Goal: Task Accomplishment & Management: Use online tool/utility

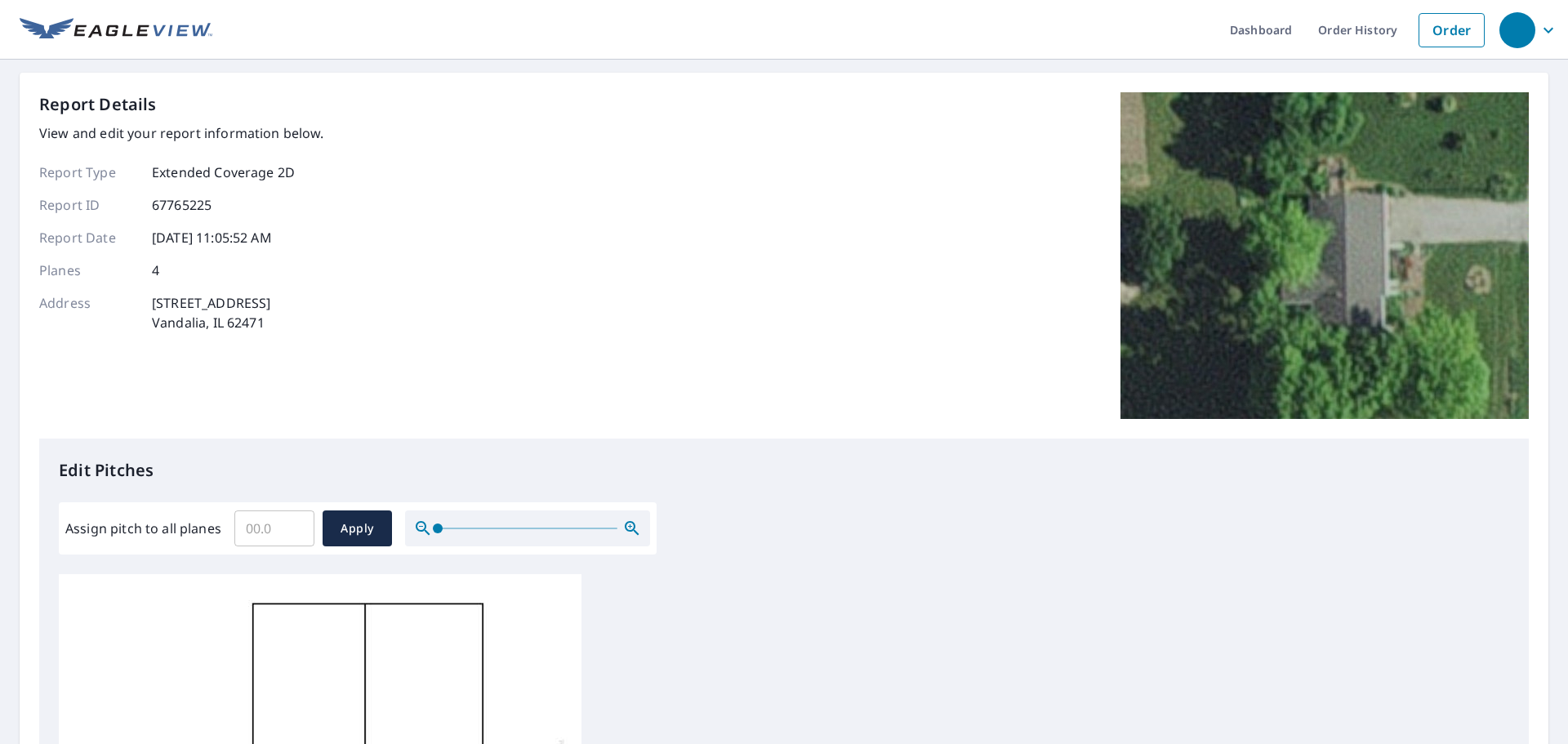
scroll to position [408, 0]
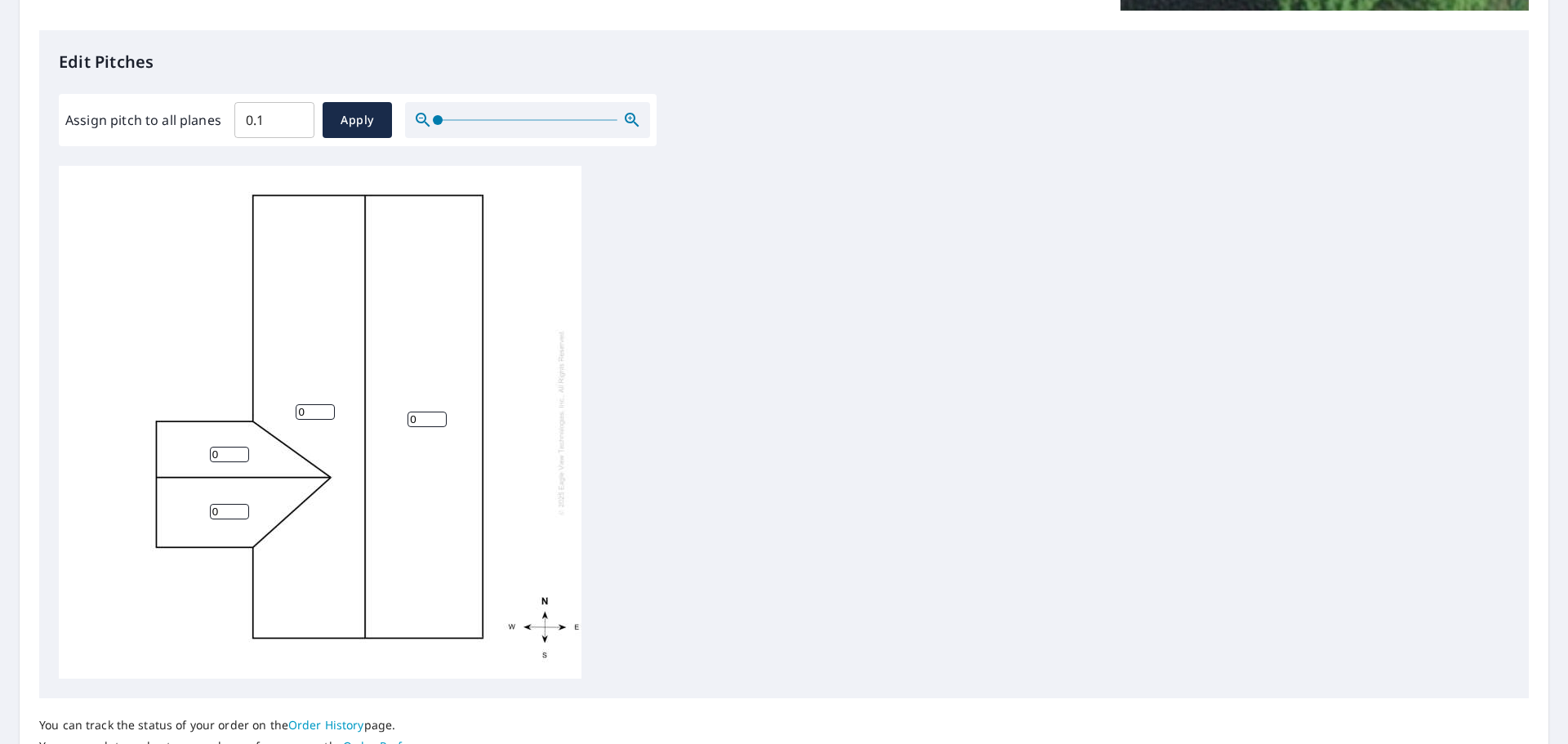
click at [295, 114] on input "0.1" at bounding box center [274, 119] width 80 height 46
click at [295, 114] on input "0.2" at bounding box center [274, 119] width 80 height 46
click at [295, 114] on input "0.3" at bounding box center [274, 119] width 80 height 46
click at [295, 114] on input "0.4" at bounding box center [274, 119] width 80 height 46
click at [295, 114] on input "2.1" at bounding box center [274, 119] width 80 height 46
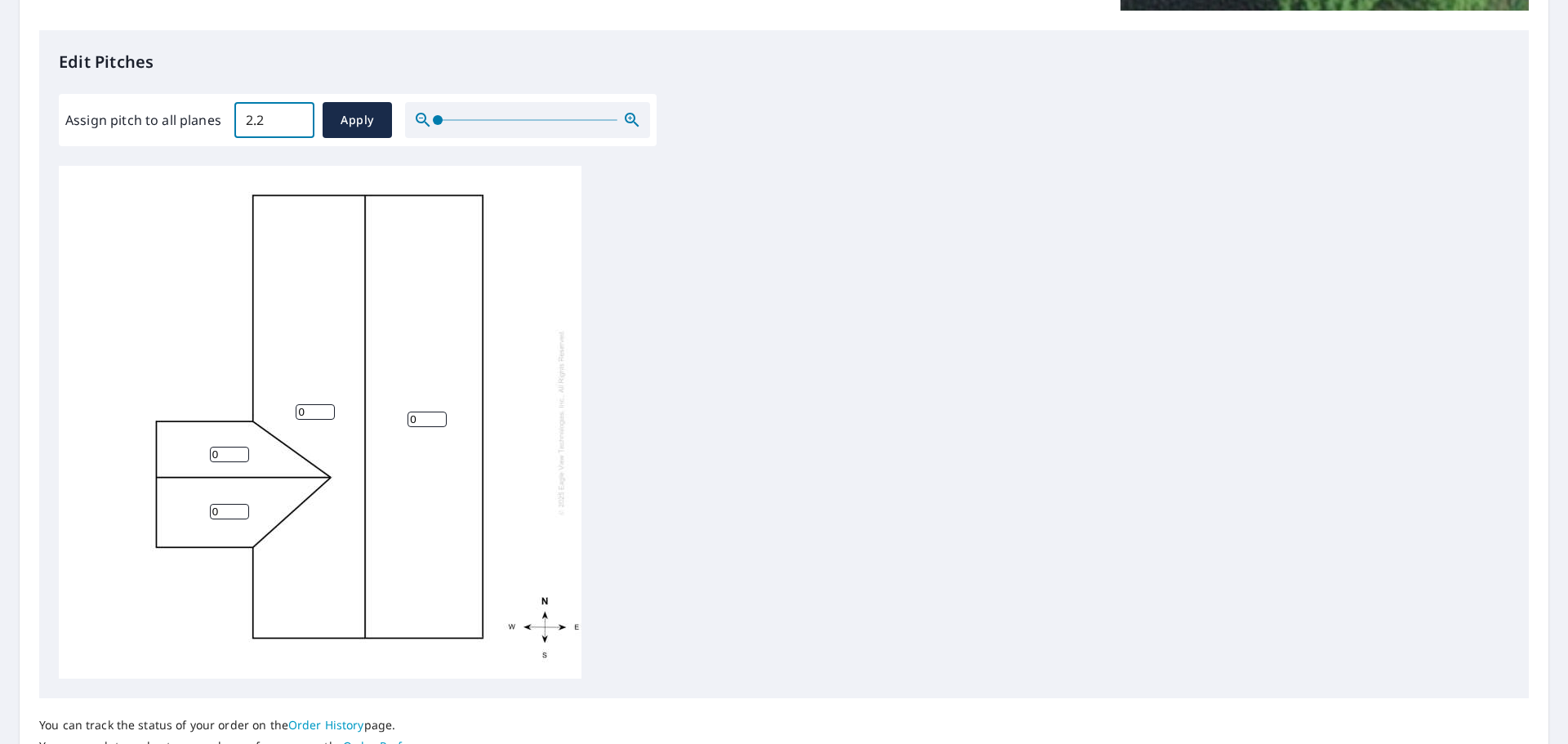
click at [295, 114] on input "2.2" at bounding box center [274, 119] width 80 height 46
click at [295, 114] on input "3.5" at bounding box center [274, 119] width 80 height 46
click at [295, 114] on input "3.6" at bounding box center [274, 119] width 80 height 46
click at [295, 114] on input "3.7" at bounding box center [274, 119] width 80 height 46
click at [295, 114] on input "3.8" at bounding box center [274, 119] width 80 height 46
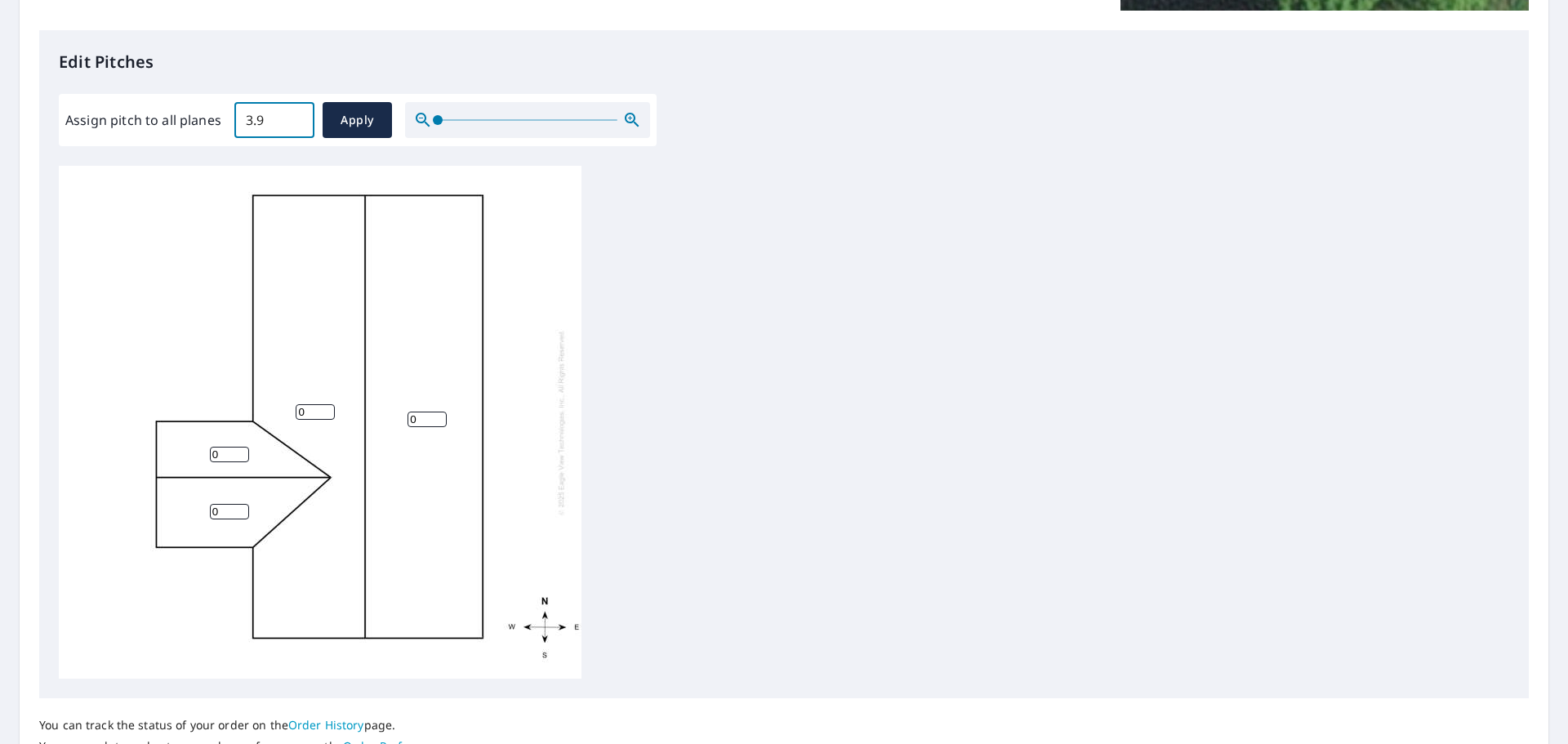
click at [295, 114] on input "3.9" at bounding box center [274, 119] width 80 height 46
click at [295, 114] on input "4" at bounding box center [274, 119] width 80 height 46
click at [295, 114] on input "4.1" at bounding box center [274, 119] width 80 height 46
click at [295, 114] on input "4.2" at bounding box center [274, 119] width 80 height 46
click at [295, 114] on input "4.3" at bounding box center [274, 119] width 80 height 46
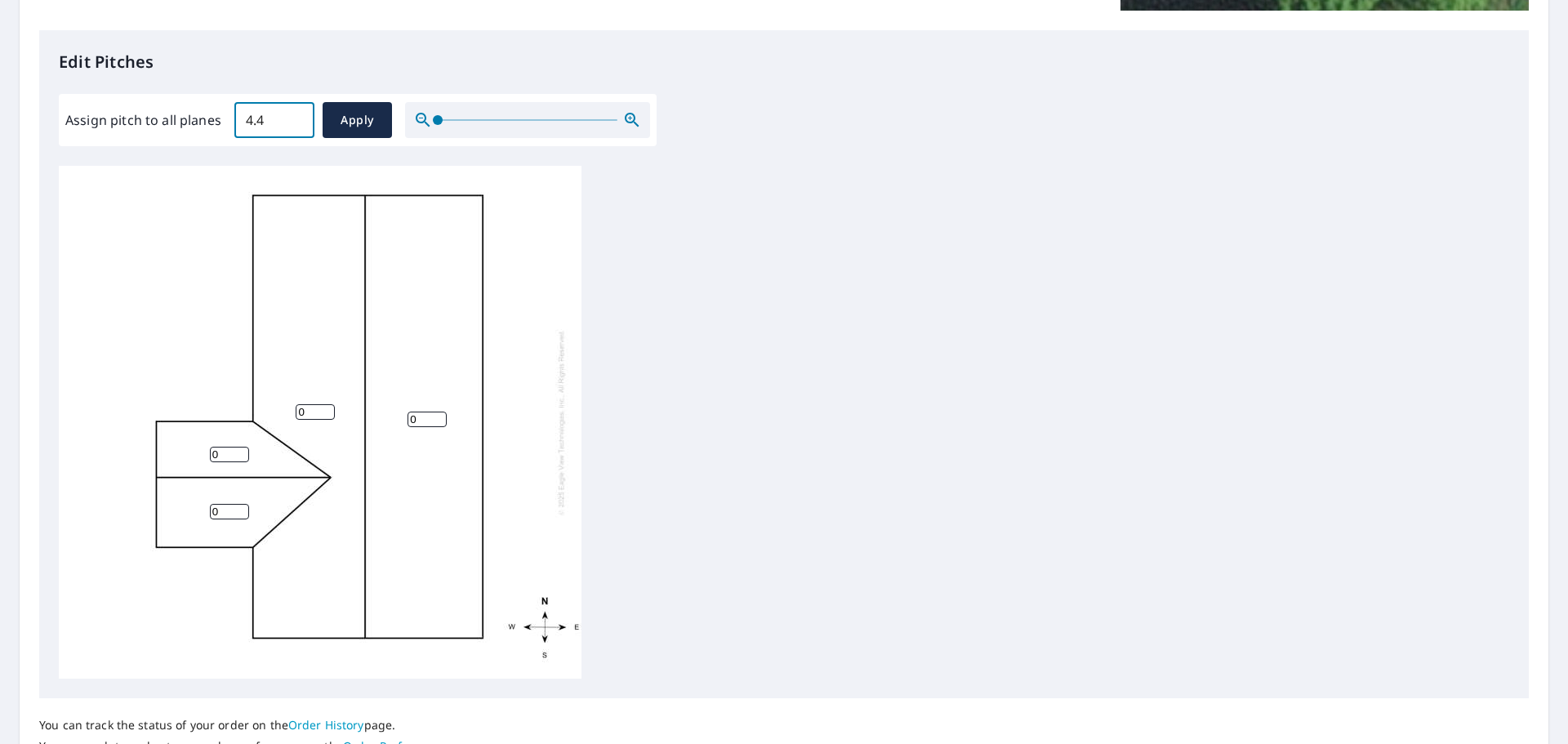
type input "4.4"
click at [294, 114] on input "4.4" at bounding box center [274, 119] width 80 height 46
click at [348, 123] on span "Apply" at bounding box center [357, 120] width 43 height 21
type input "4.4"
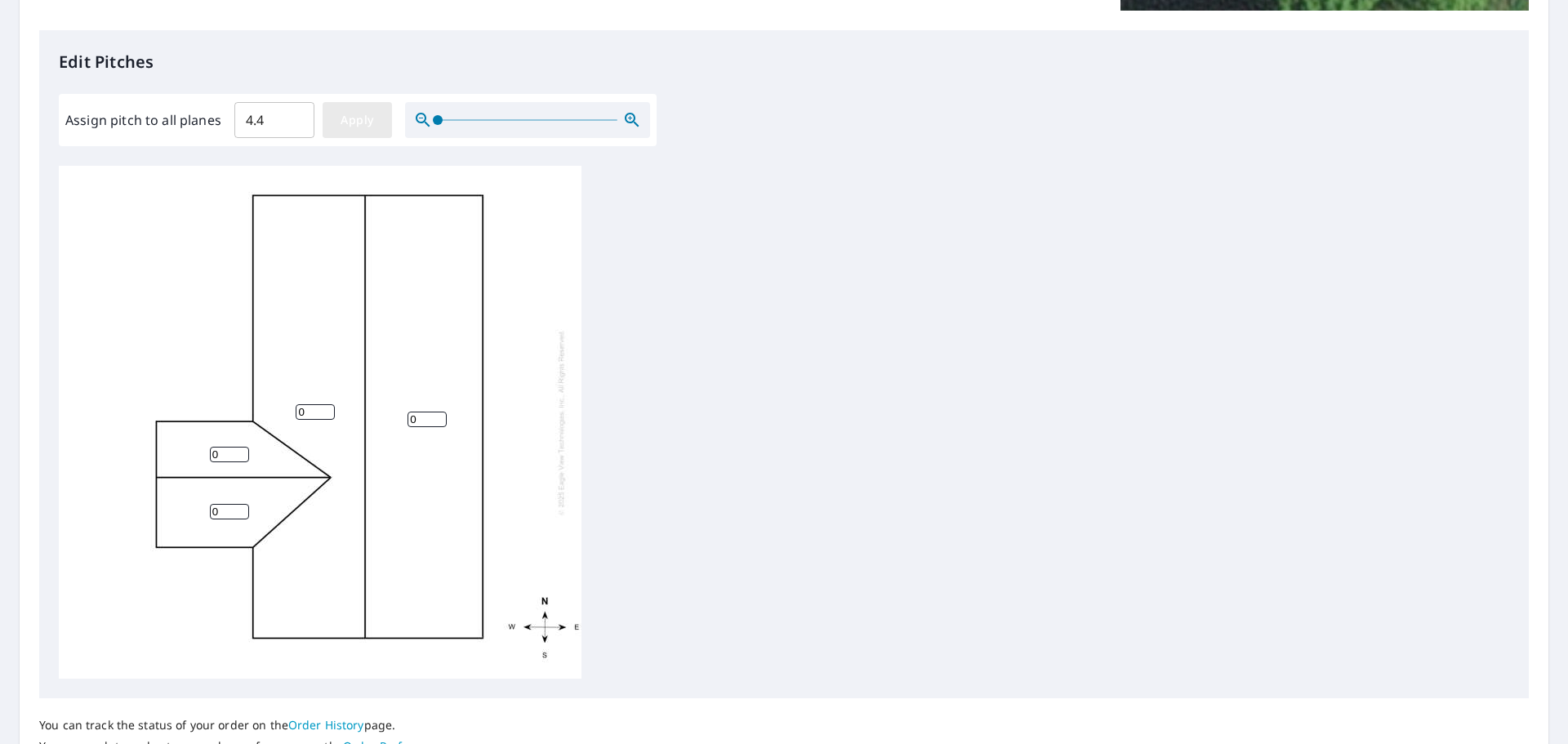
type input "4.4"
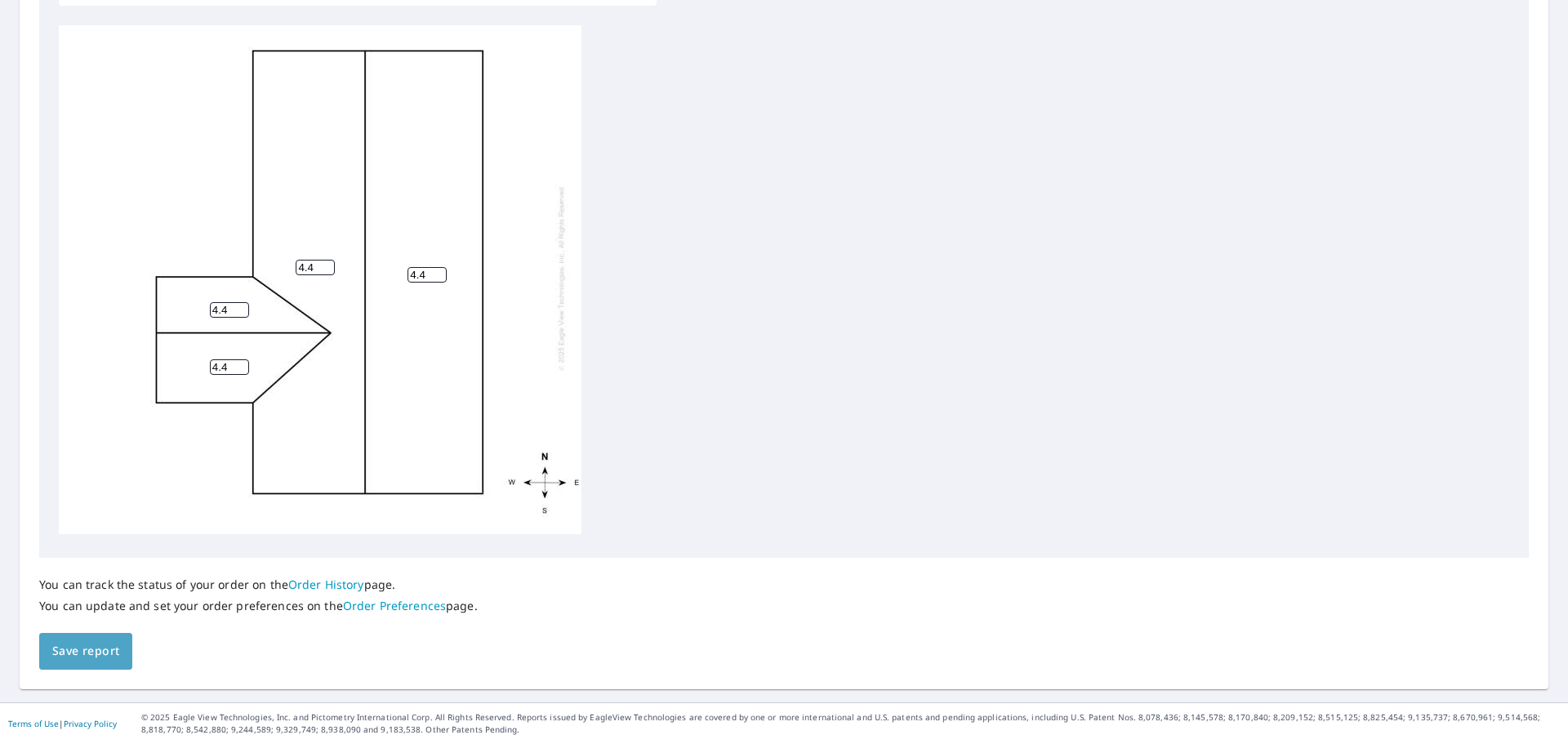
click at [81, 647] on span "Save report" at bounding box center [85, 650] width 67 height 21
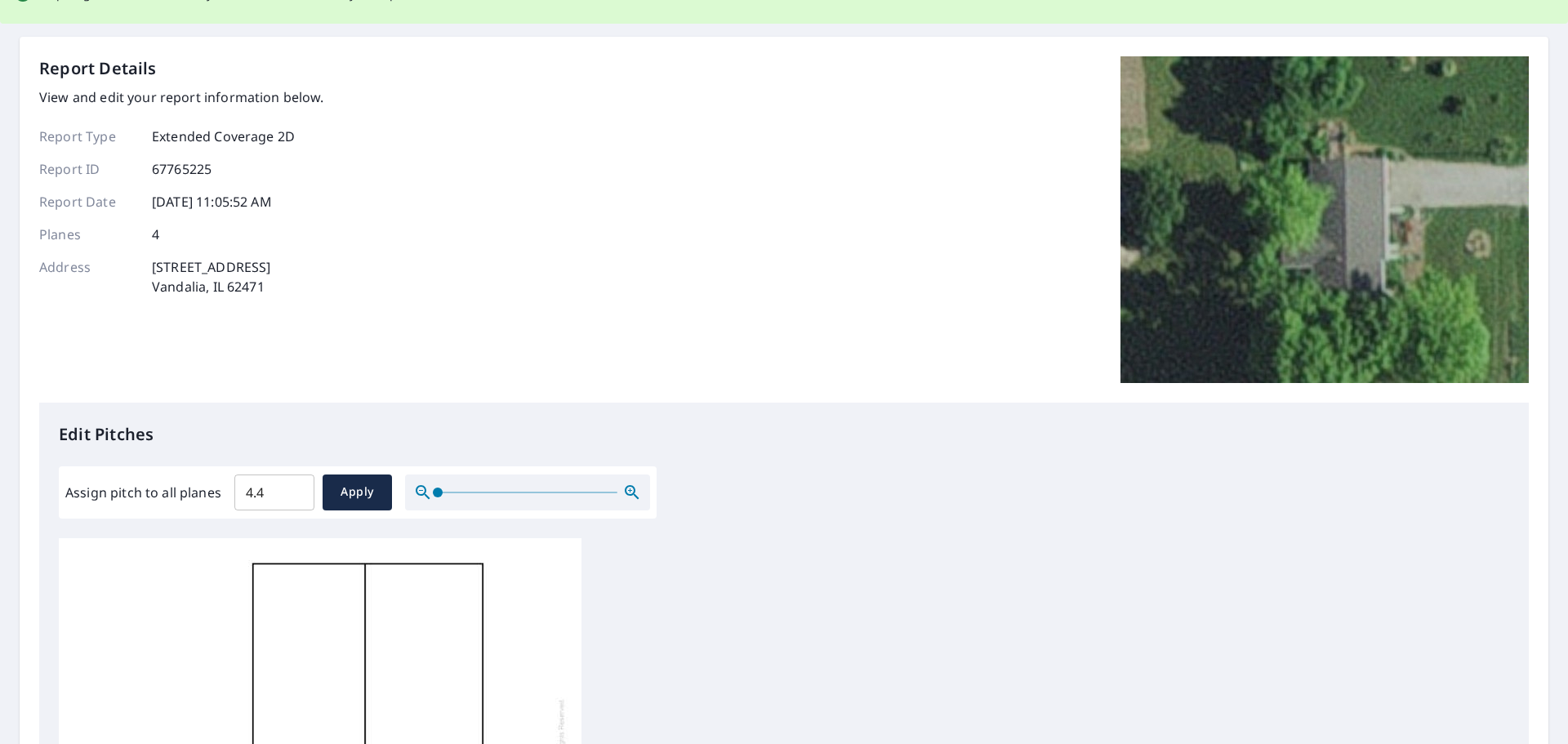
scroll to position [0, 0]
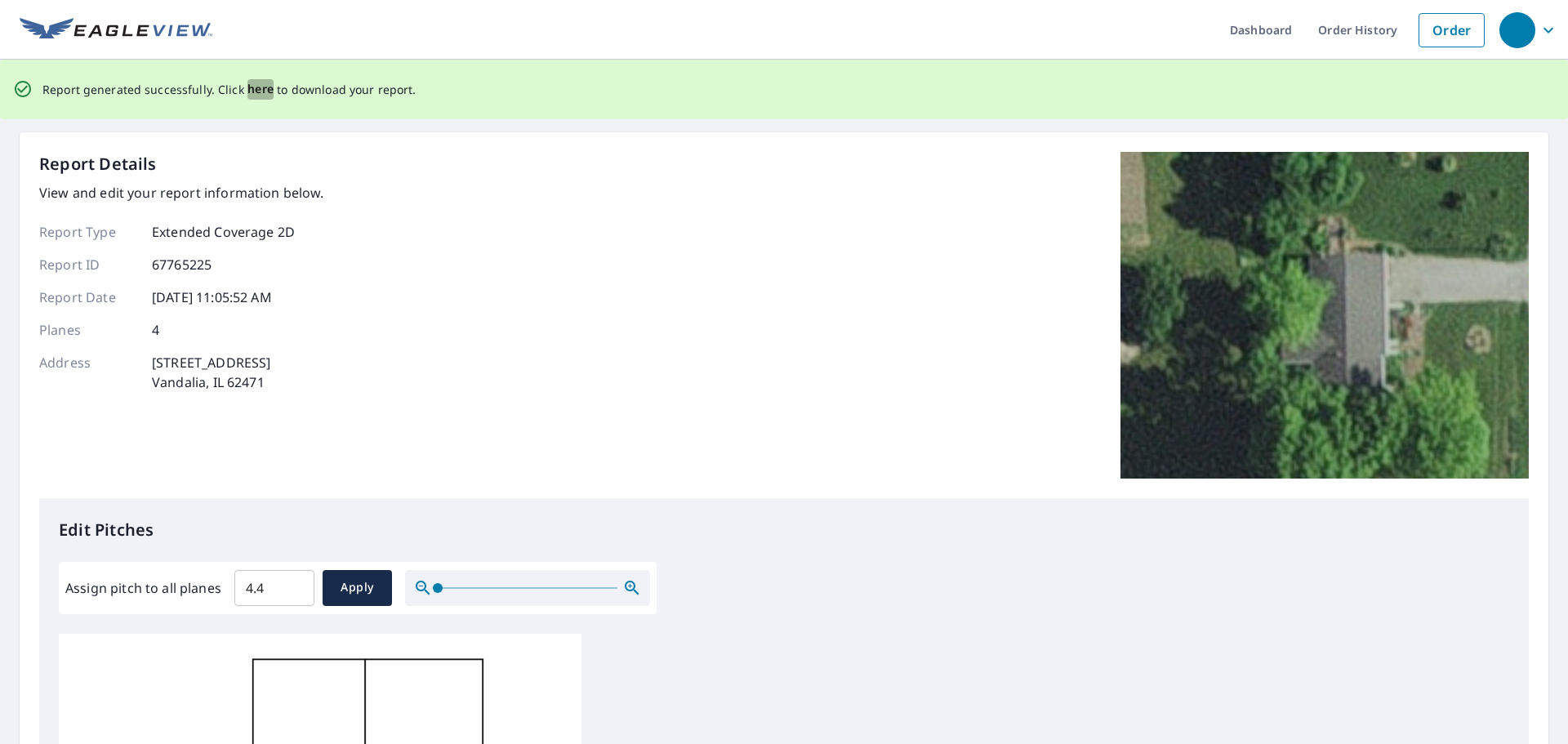
click at [251, 84] on span "here" at bounding box center [261, 89] width 27 height 21
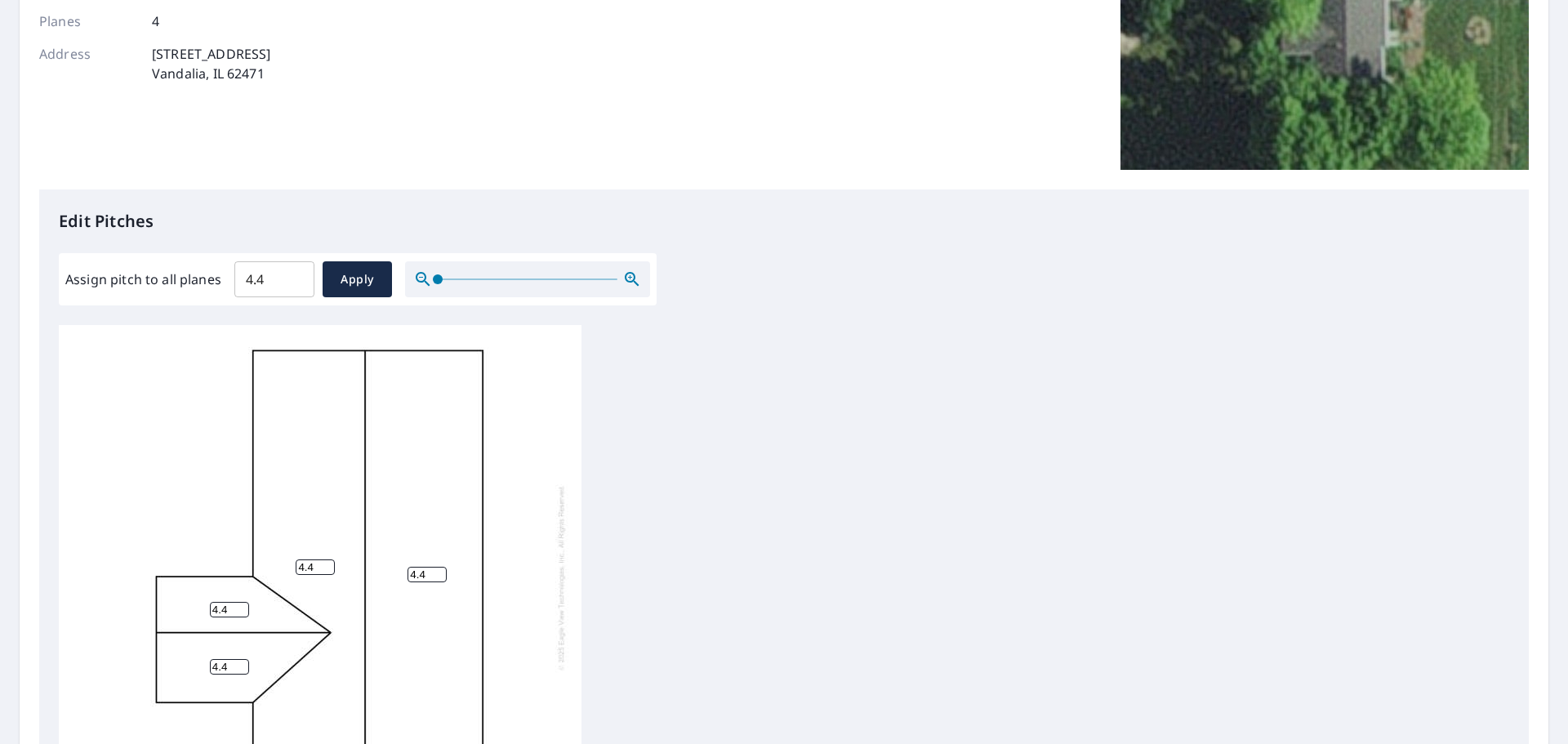
scroll to position [548, 0]
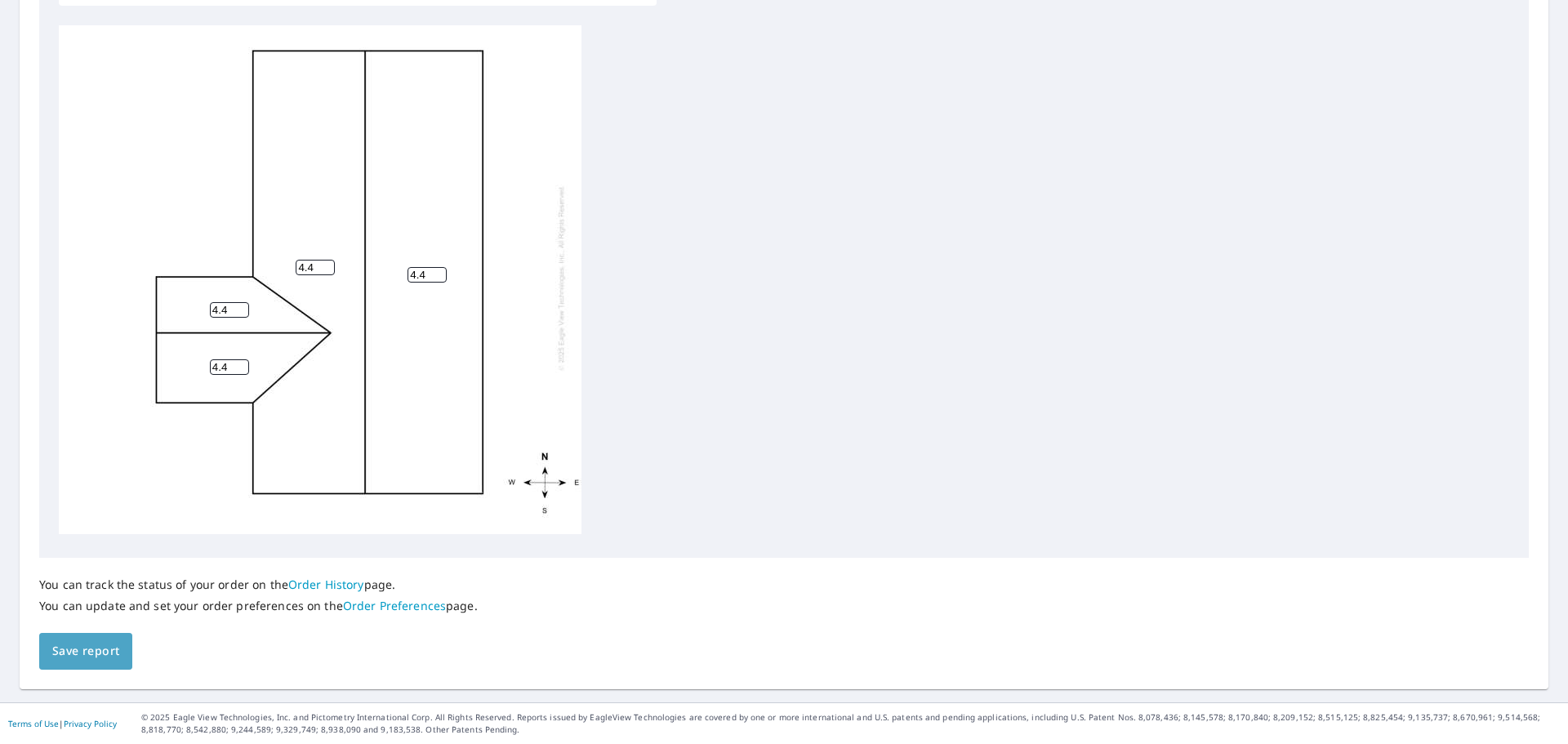
click at [74, 654] on span "Save report" at bounding box center [85, 650] width 67 height 21
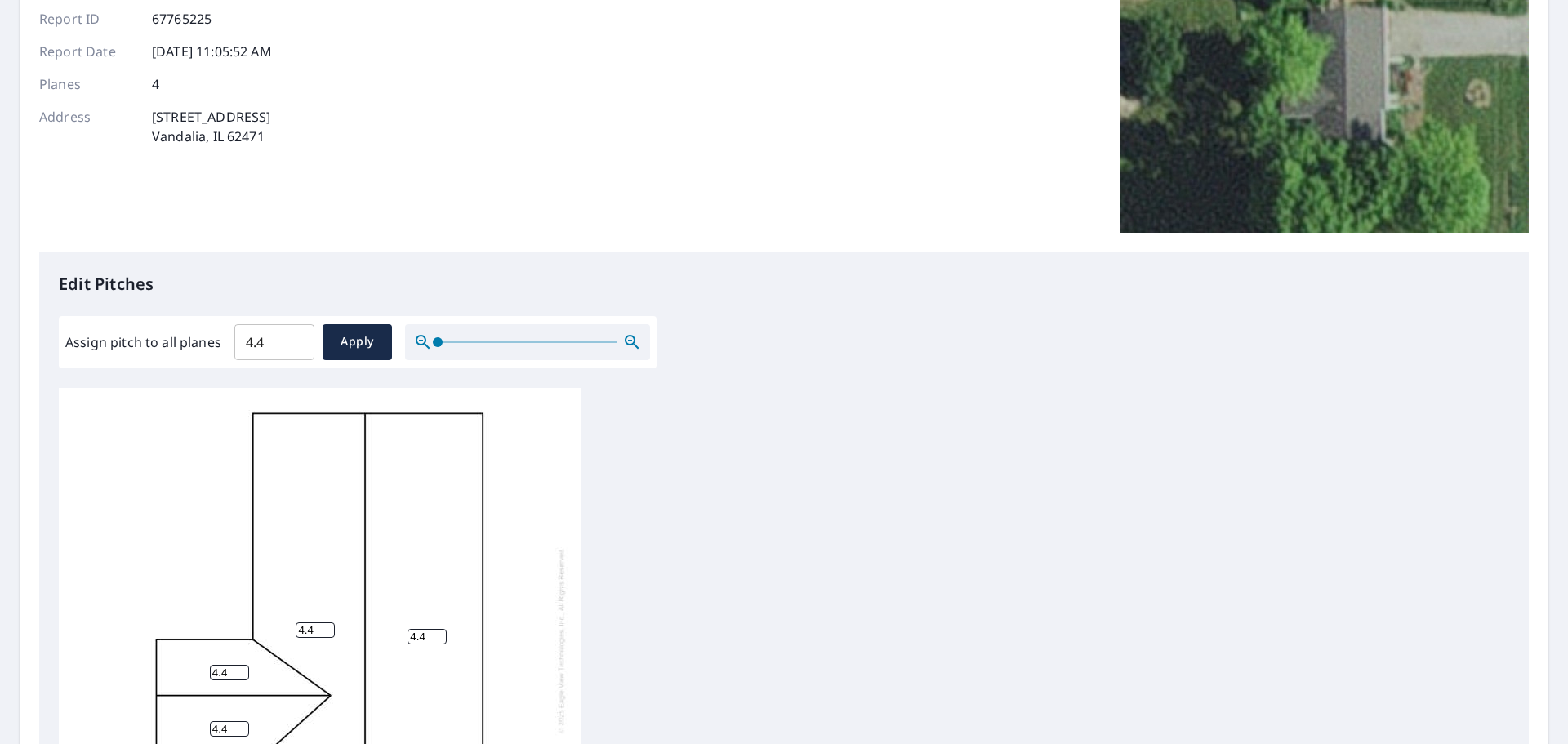
scroll to position [0, 0]
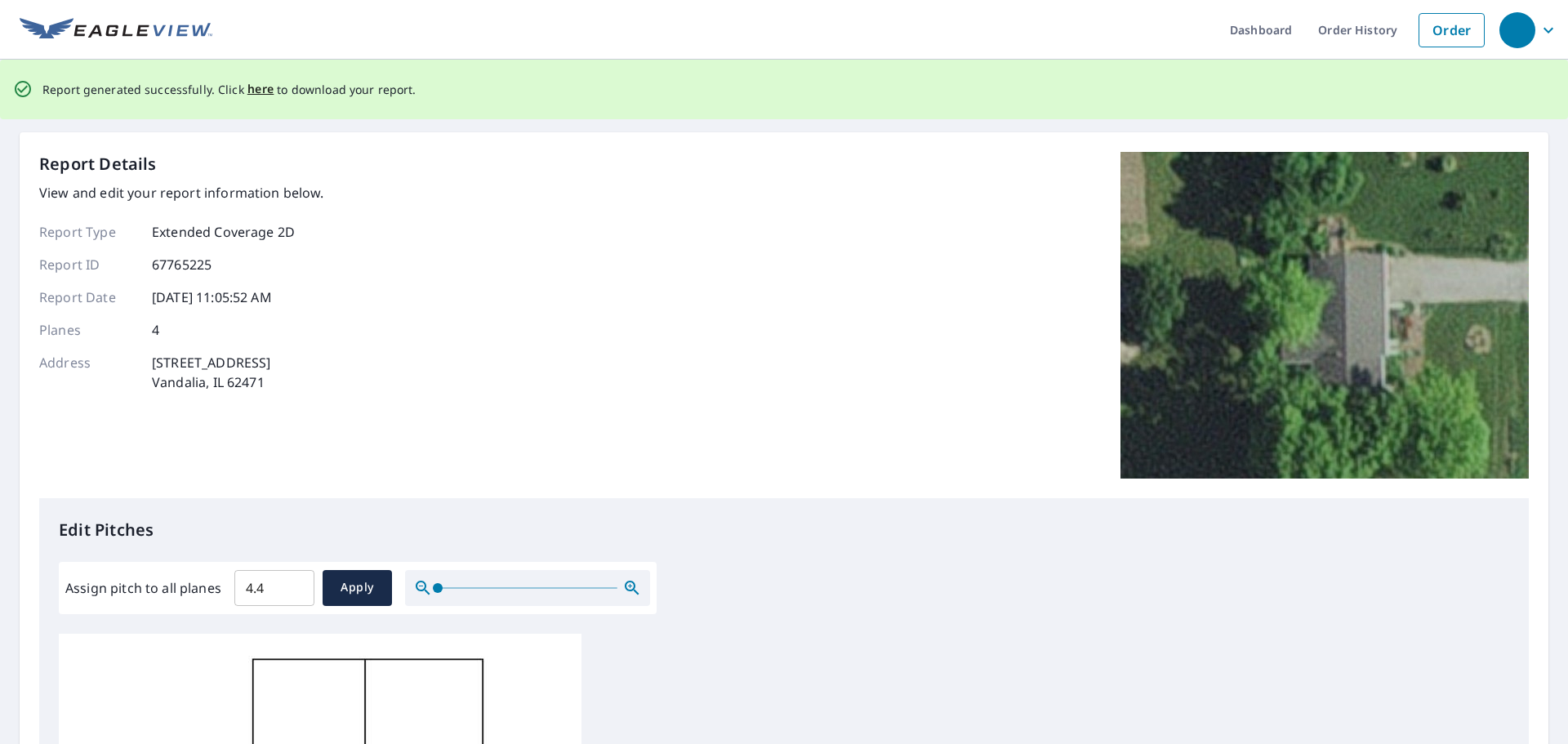
click at [1544, 24] on icon "button" at bounding box center [1548, 31] width 20 height 20
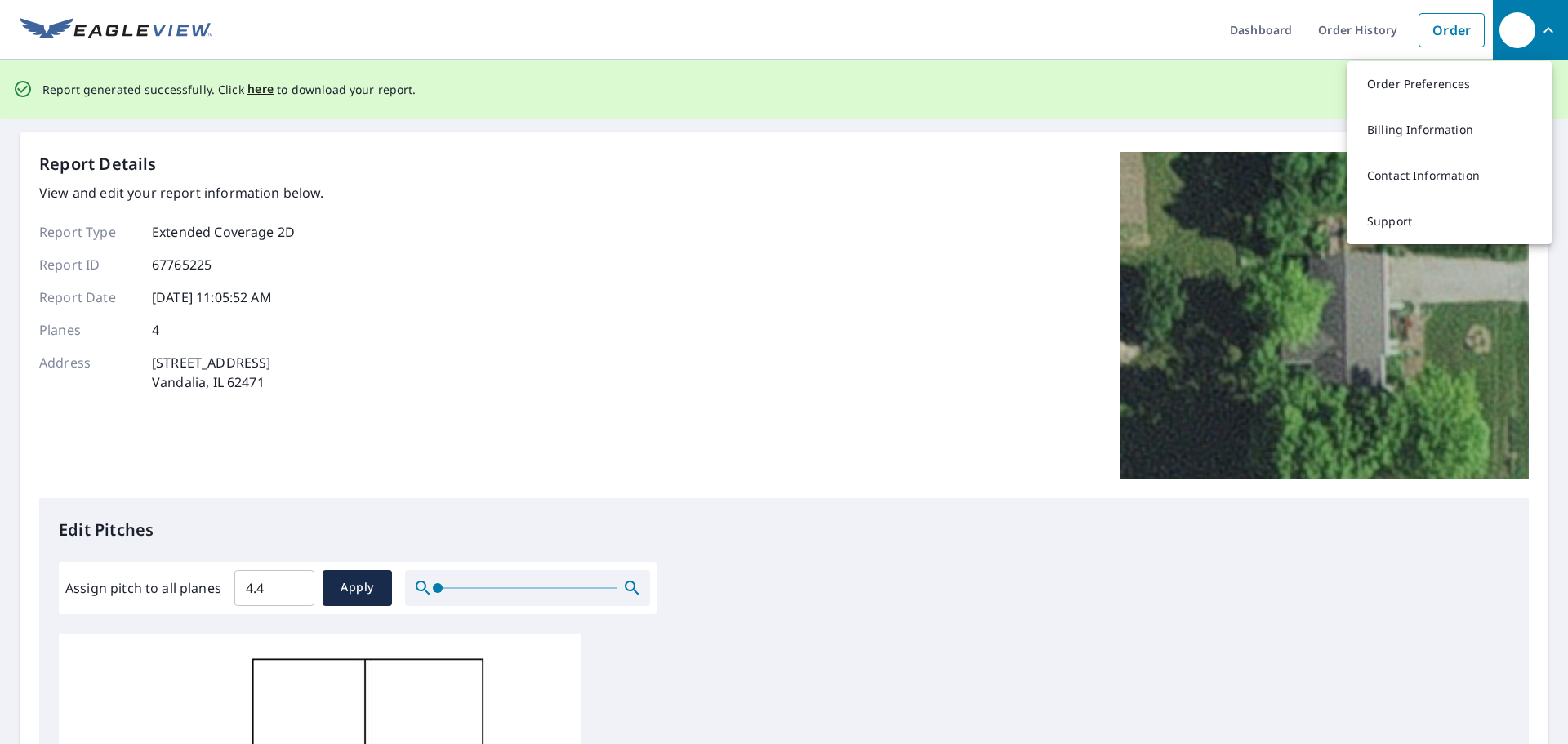
click at [1544, 24] on icon "button" at bounding box center [1548, 31] width 20 height 20
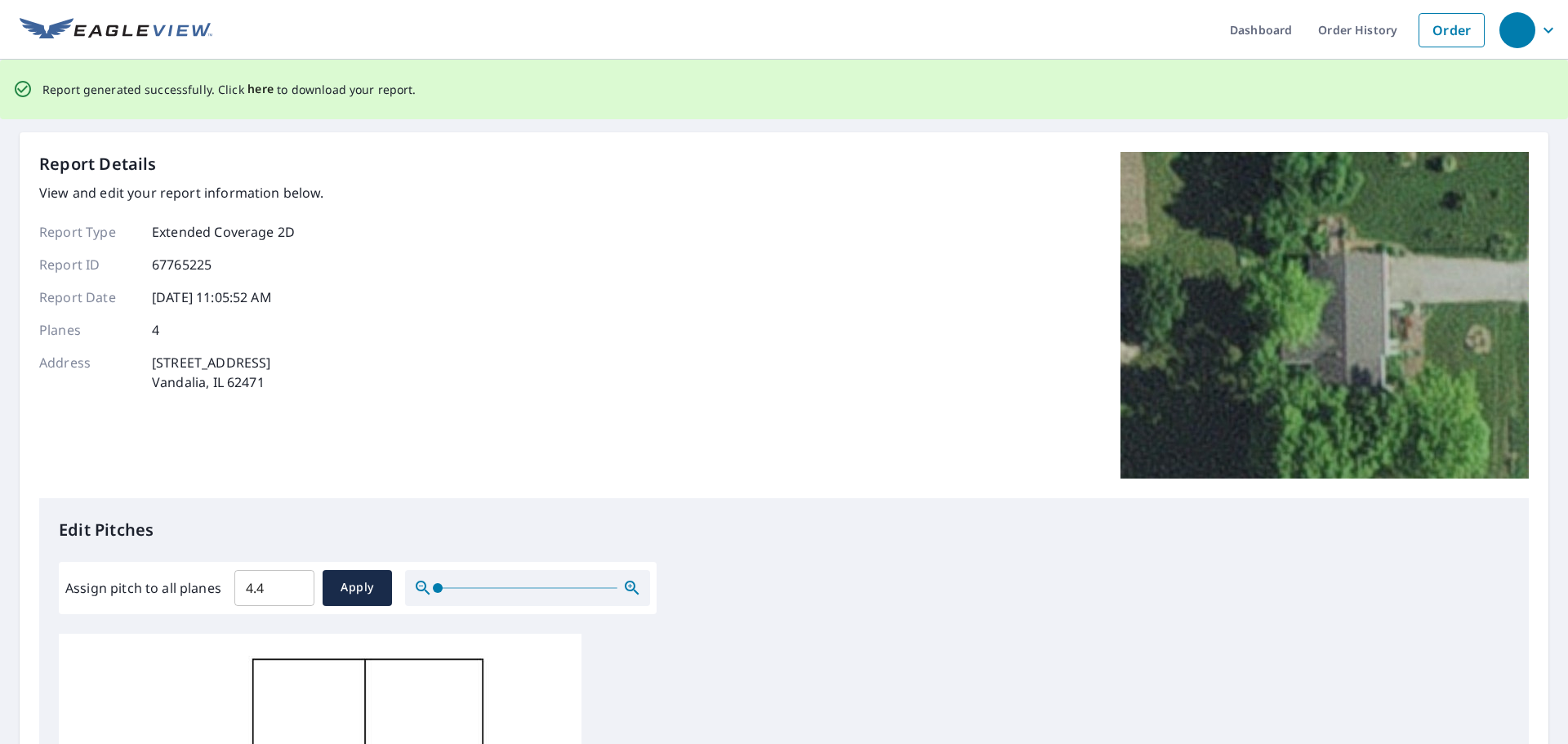
click at [253, 89] on span "here" at bounding box center [261, 89] width 27 height 21
